Goal: Contribute content

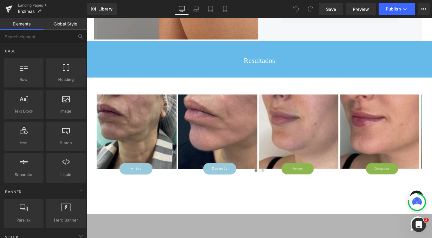
scroll to position [1219, 0]
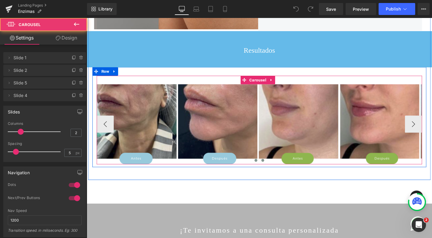
click at [270, 169] on span at bounding box center [271, 167] width 3 height 3
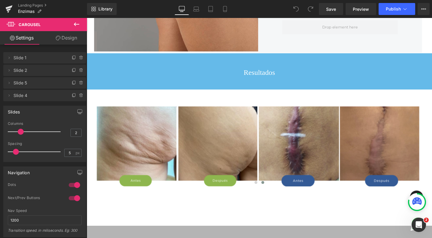
scroll to position [1206, 0]
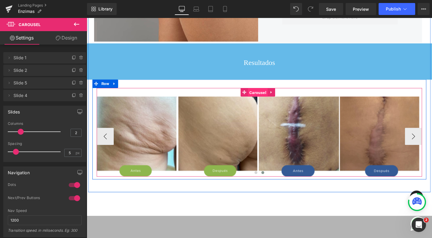
click at [265, 101] on span "Carousel" at bounding box center [266, 96] width 21 height 9
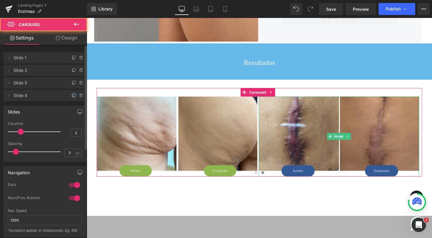
click at [72, 97] on icon at bounding box center [74, 95] width 5 height 5
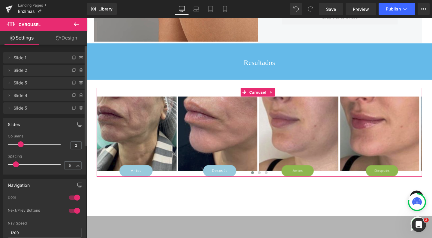
click at [33, 108] on span "Slide 5" at bounding box center [38, 108] width 50 height 11
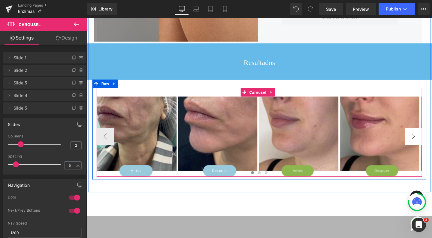
click at [427, 152] on button "›" at bounding box center [430, 143] width 18 height 18
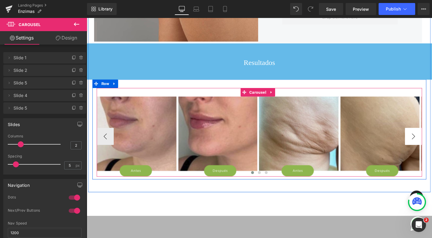
click at [427, 152] on button "›" at bounding box center [430, 143] width 18 height 18
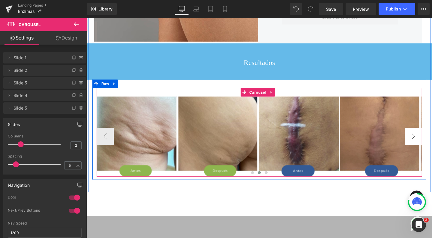
click at [427, 152] on button "›" at bounding box center [430, 143] width 18 height 18
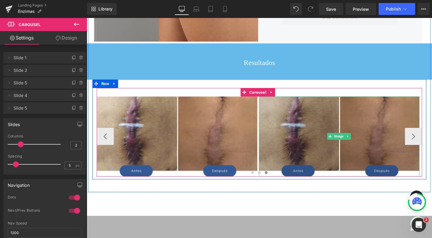
click at [351, 151] on img at bounding box center [352, 143] width 169 height 84
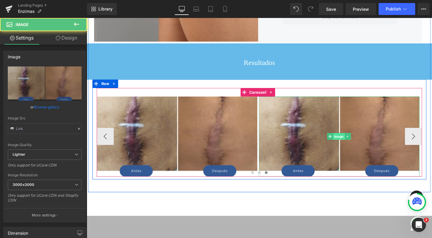
click at [350, 147] on span "Image" at bounding box center [352, 142] width 12 height 7
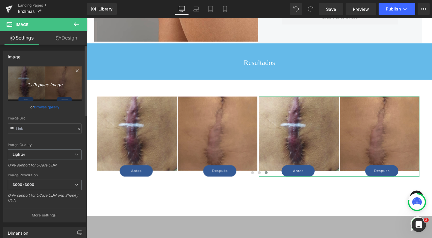
click at [55, 72] on link "Replace Image" at bounding box center [45, 84] width 74 height 34
type input "C:\fakepath\ANTESDESPUES5.jpg"
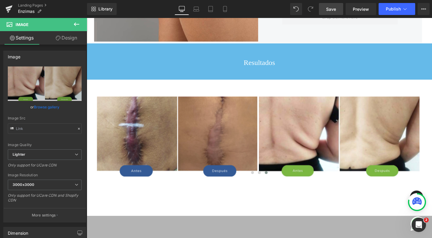
click at [339, 7] on link "Save" at bounding box center [331, 9] width 24 height 12
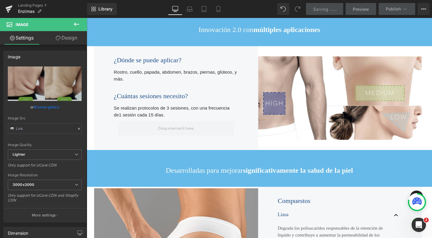
scroll to position [878, 0]
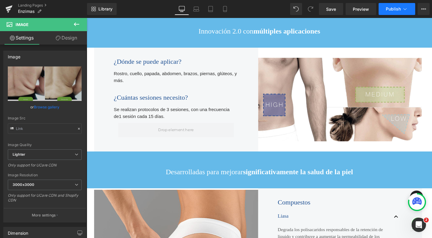
click at [390, 8] on span "Publish" at bounding box center [393, 9] width 15 height 5
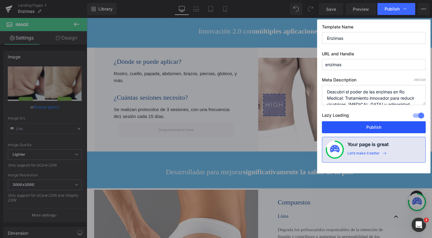
click at [389, 125] on button "Publish" at bounding box center [374, 127] width 104 height 12
